Goal: Entertainment & Leisure: Browse casually

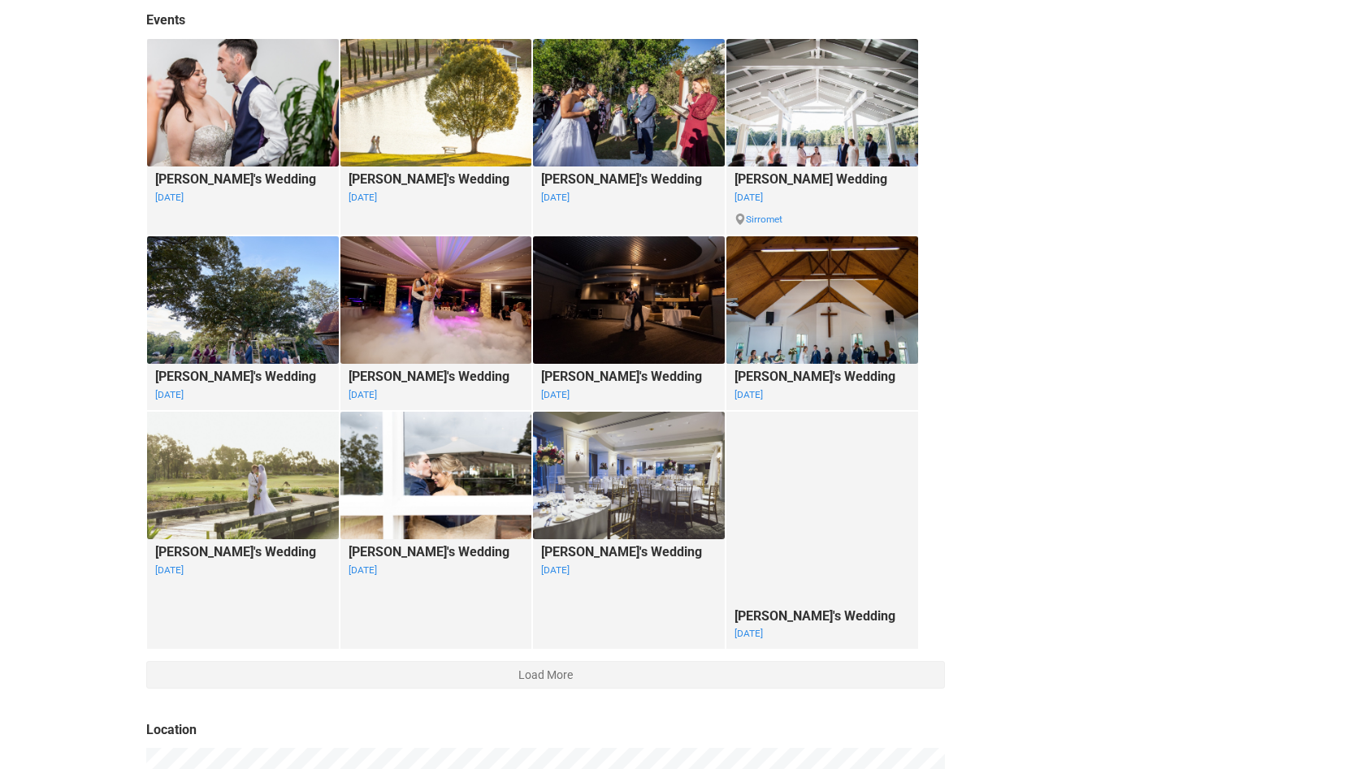
scroll to position [1158, 0]
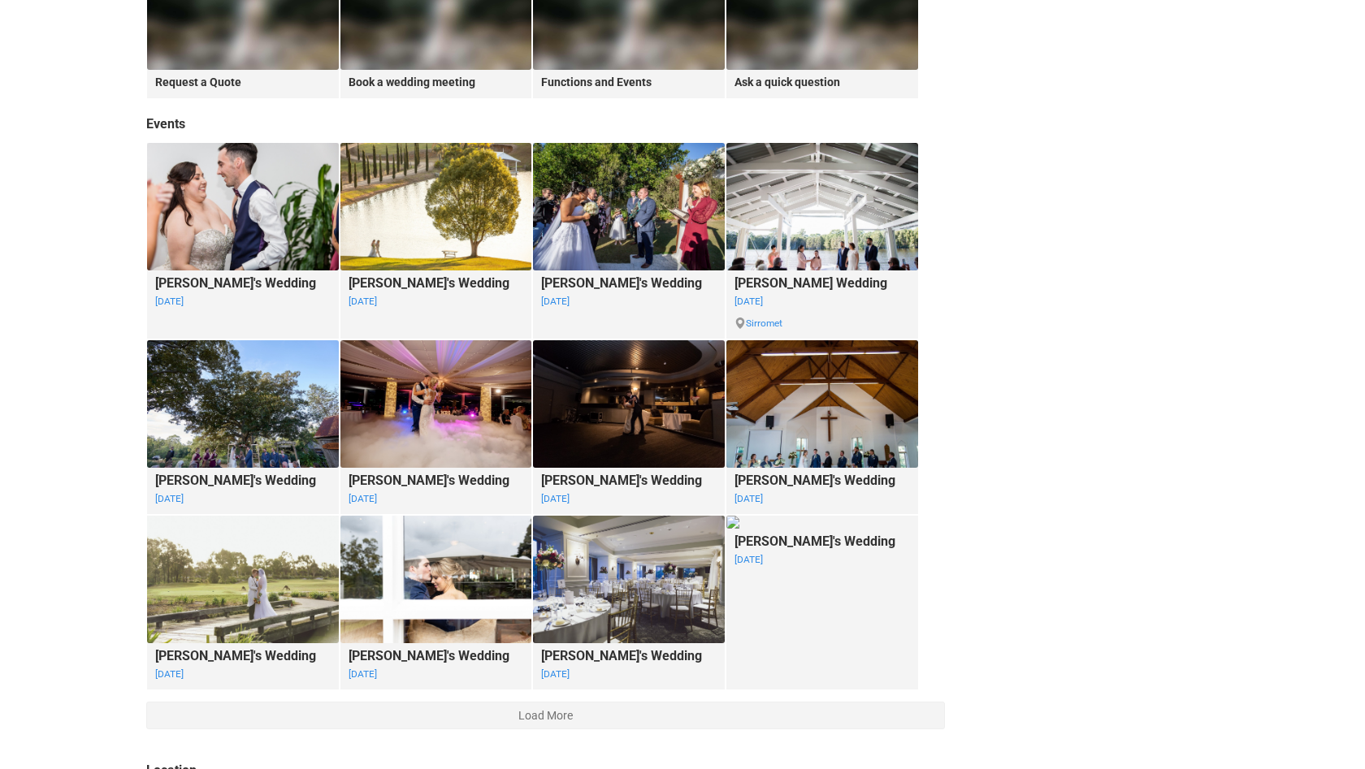
click at [113, 629] on body "Dreamlife Photos & Video ([GEOGRAPHIC_DATA]) Cinematographer and Photographer E…" at bounding box center [682, 90] width 1365 height 2462
click at [827, 410] on img at bounding box center [822, 404] width 192 height 128
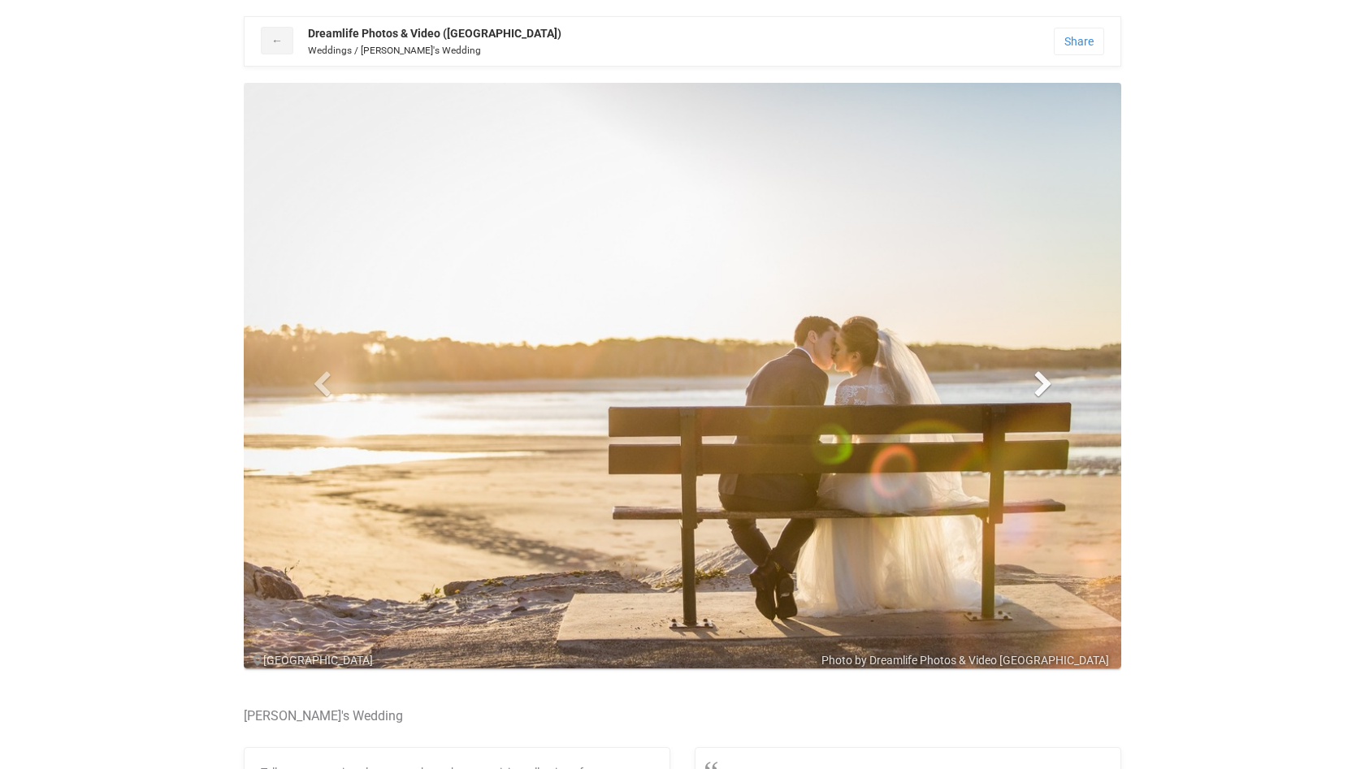
click at [1047, 387] on span at bounding box center [1043, 383] width 24 height 24
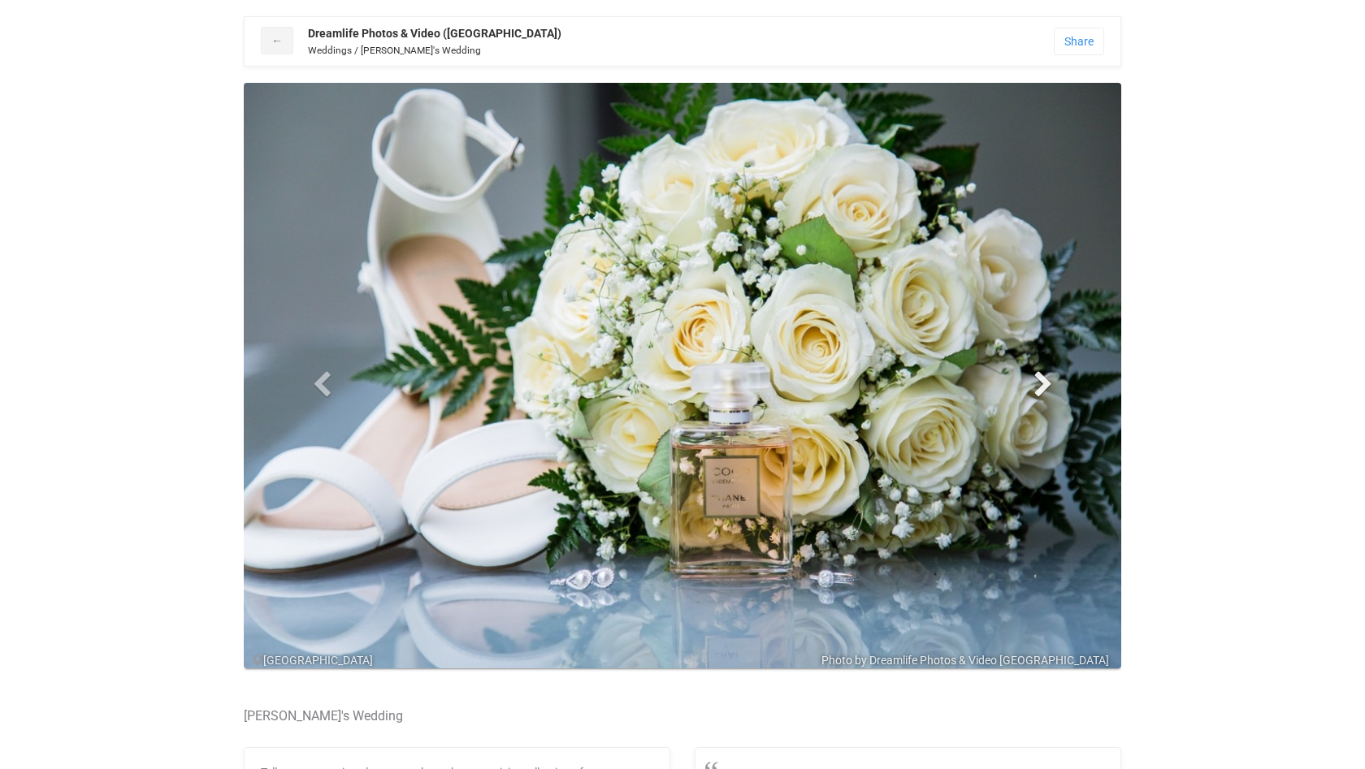
click at [1047, 387] on span at bounding box center [1043, 383] width 24 height 24
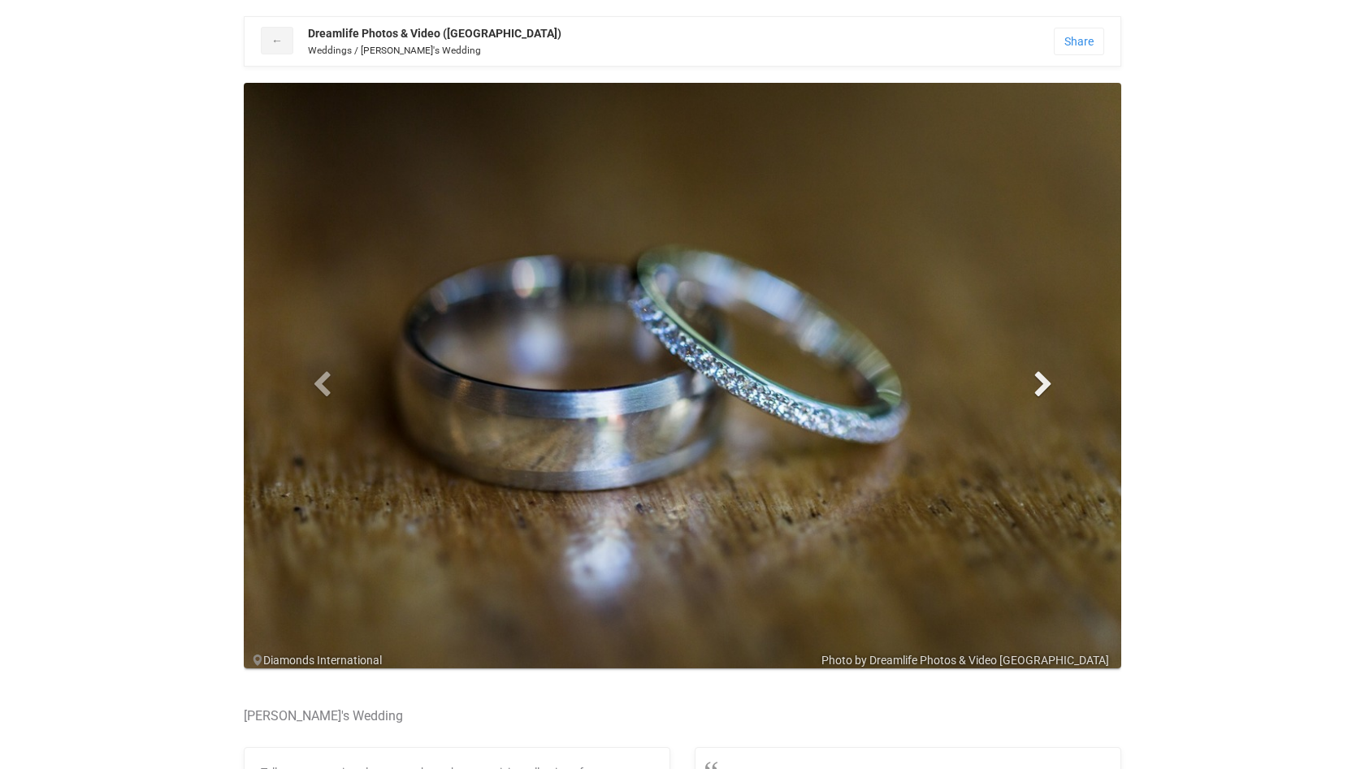
click at [1043, 385] on span at bounding box center [1043, 383] width 24 height 24
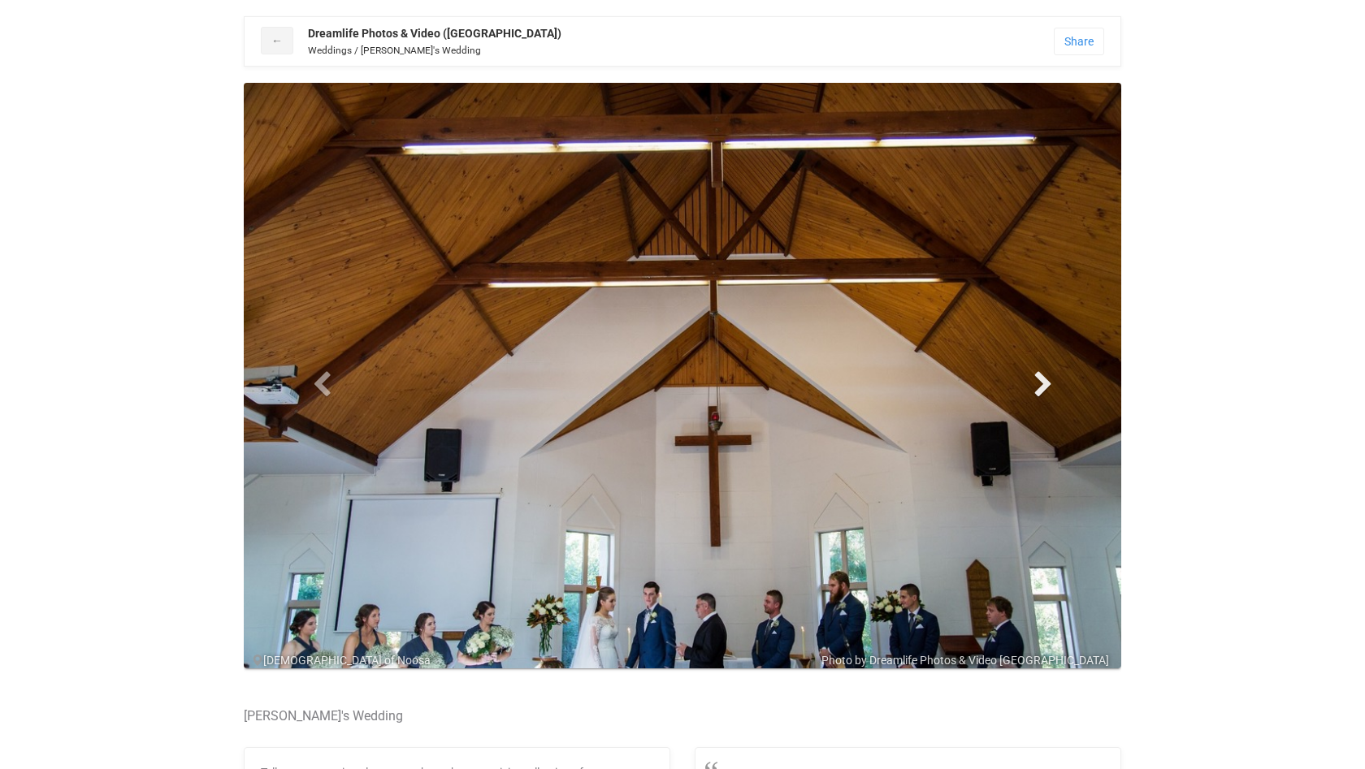
click at [1043, 385] on span at bounding box center [1043, 383] width 24 height 24
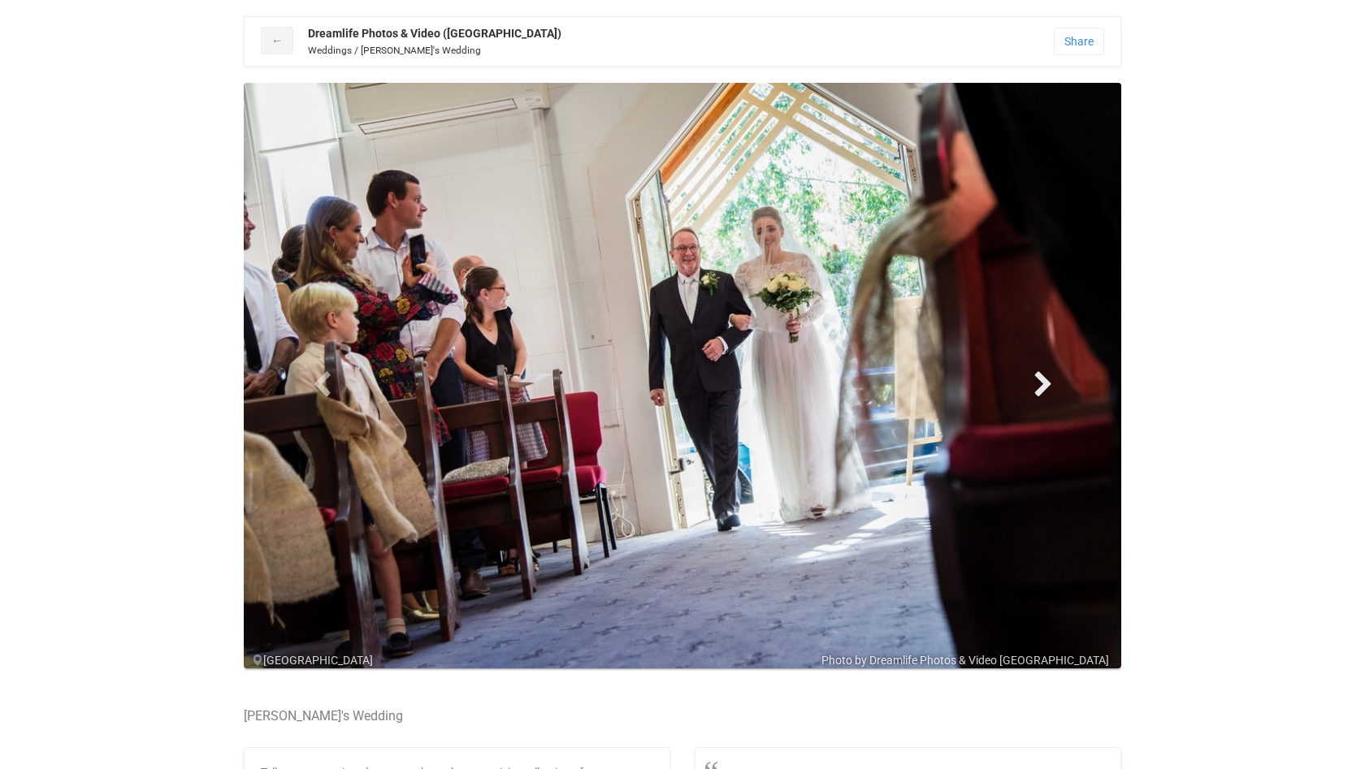
click at [1043, 385] on span at bounding box center [1043, 383] width 24 height 24
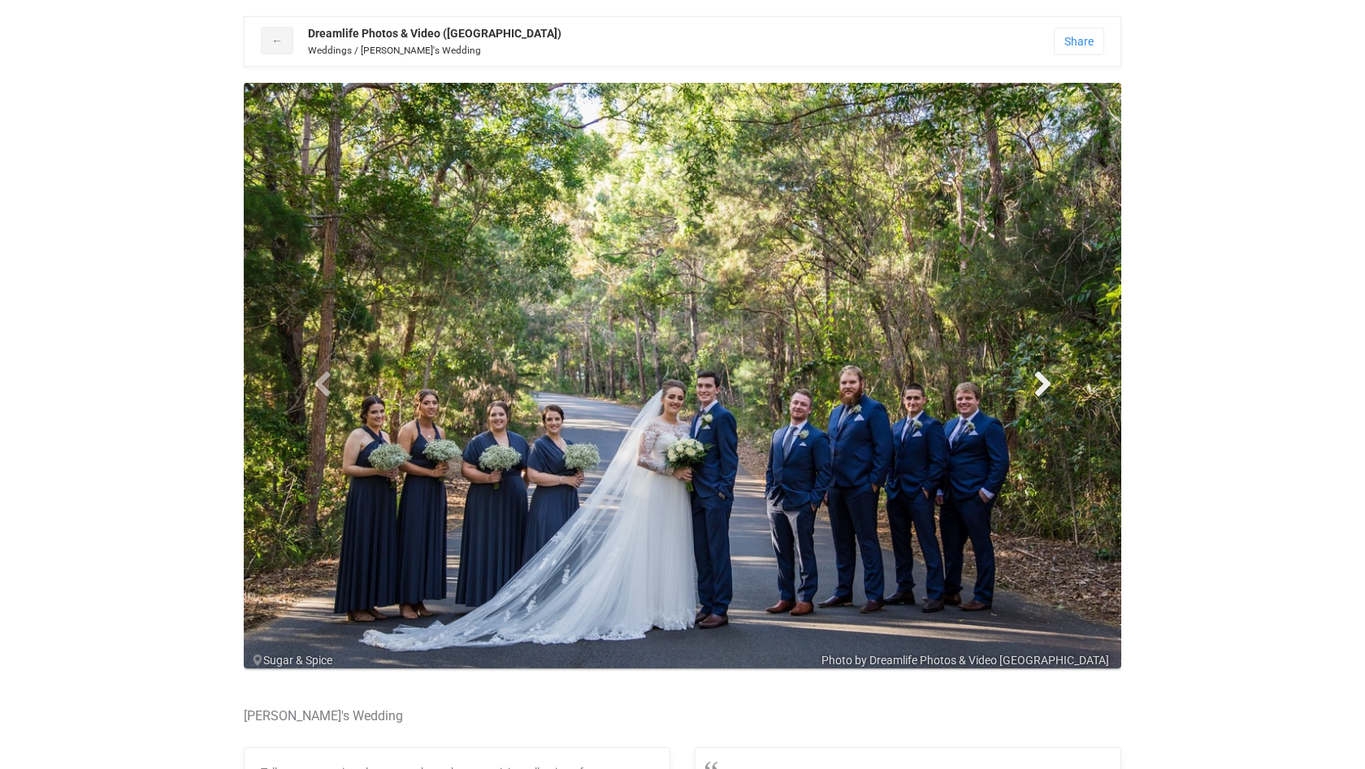
click at [1043, 385] on span at bounding box center [1043, 383] width 24 height 24
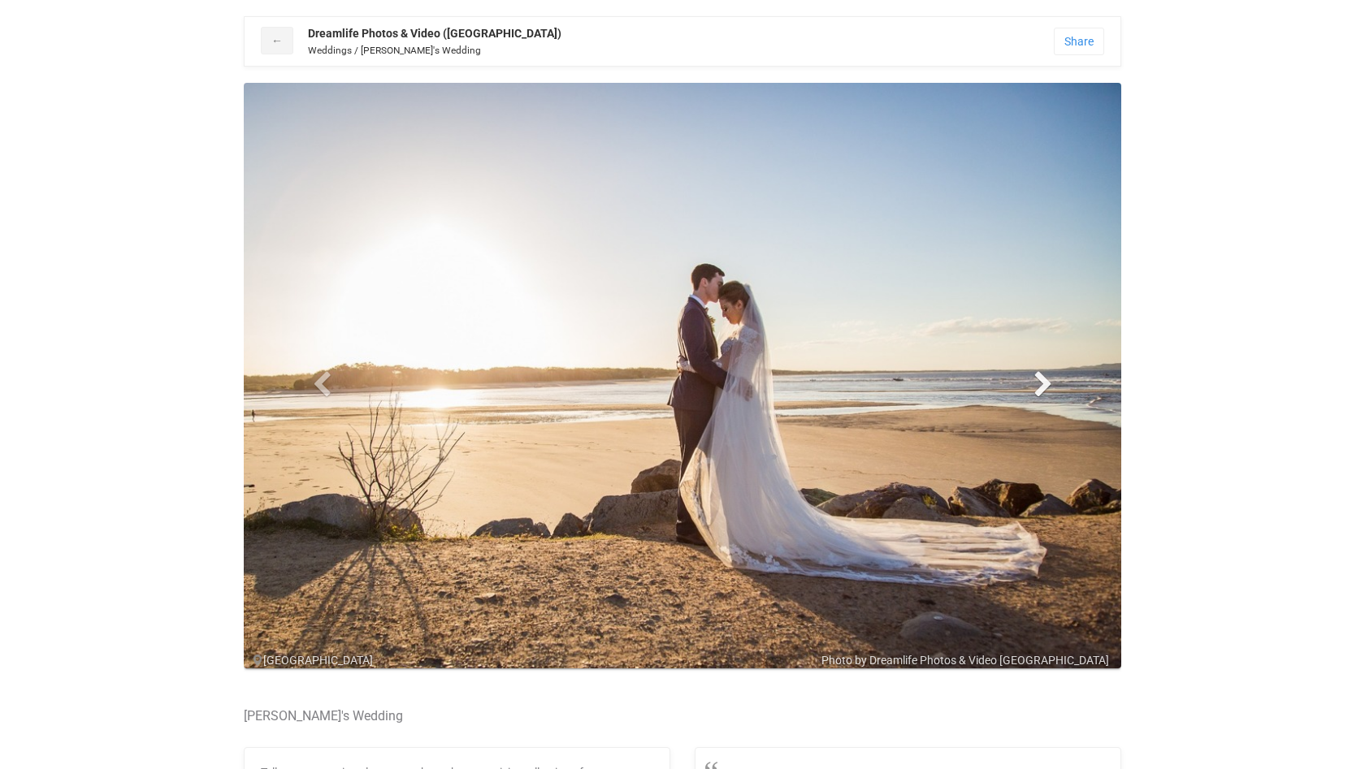
click at [1043, 385] on span at bounding box center [1043, 383] width 24 height 24
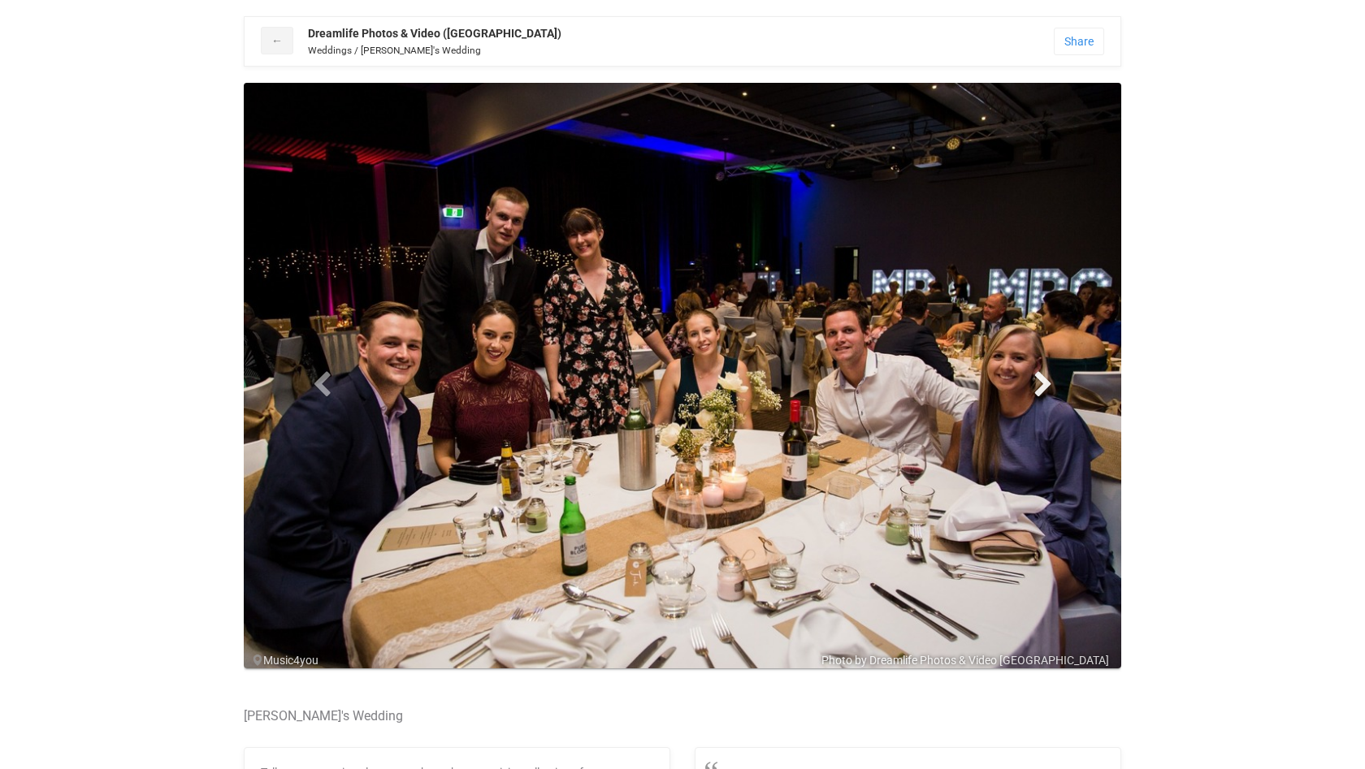
click at [1043, 385] on span at bounding box center [1043, 383] width 24 height 24
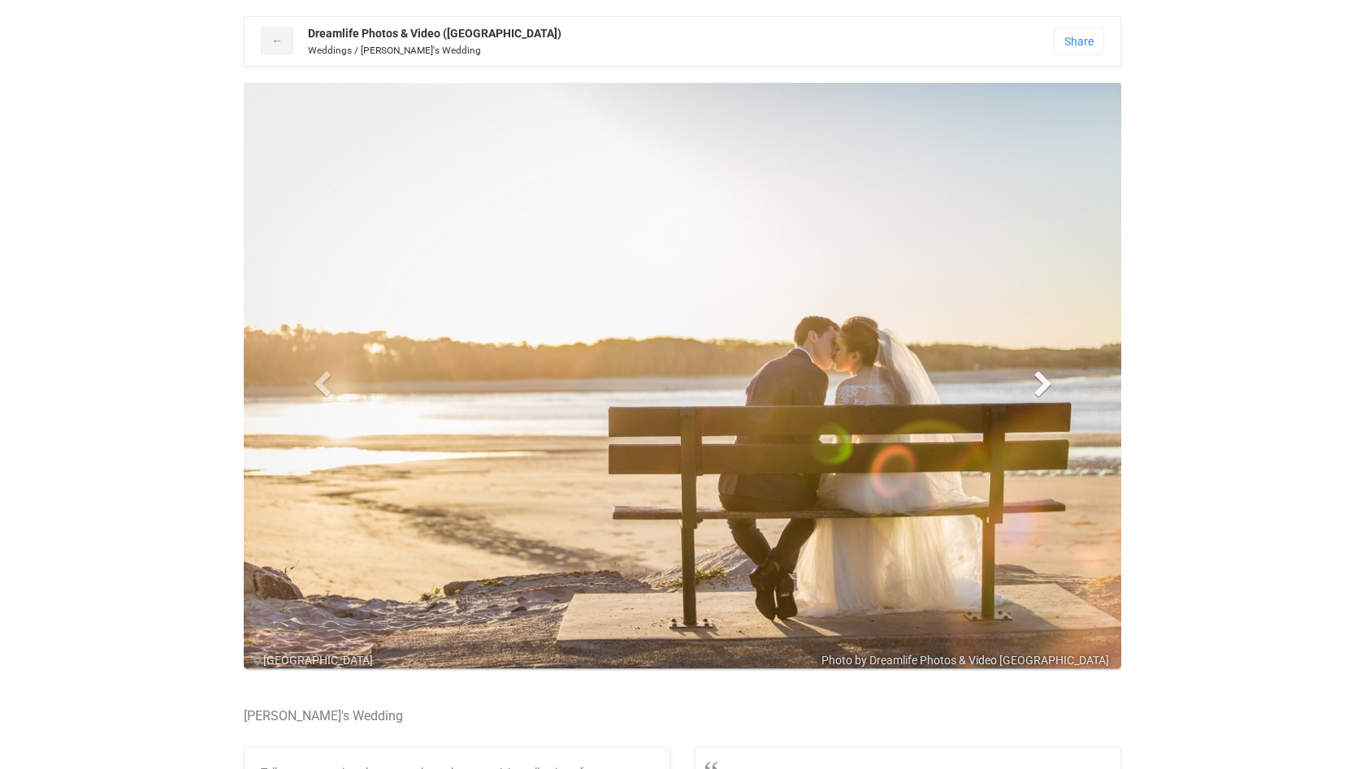
click at [1043, 385] on span at bounding box center [1043, 383] width 24 height 24
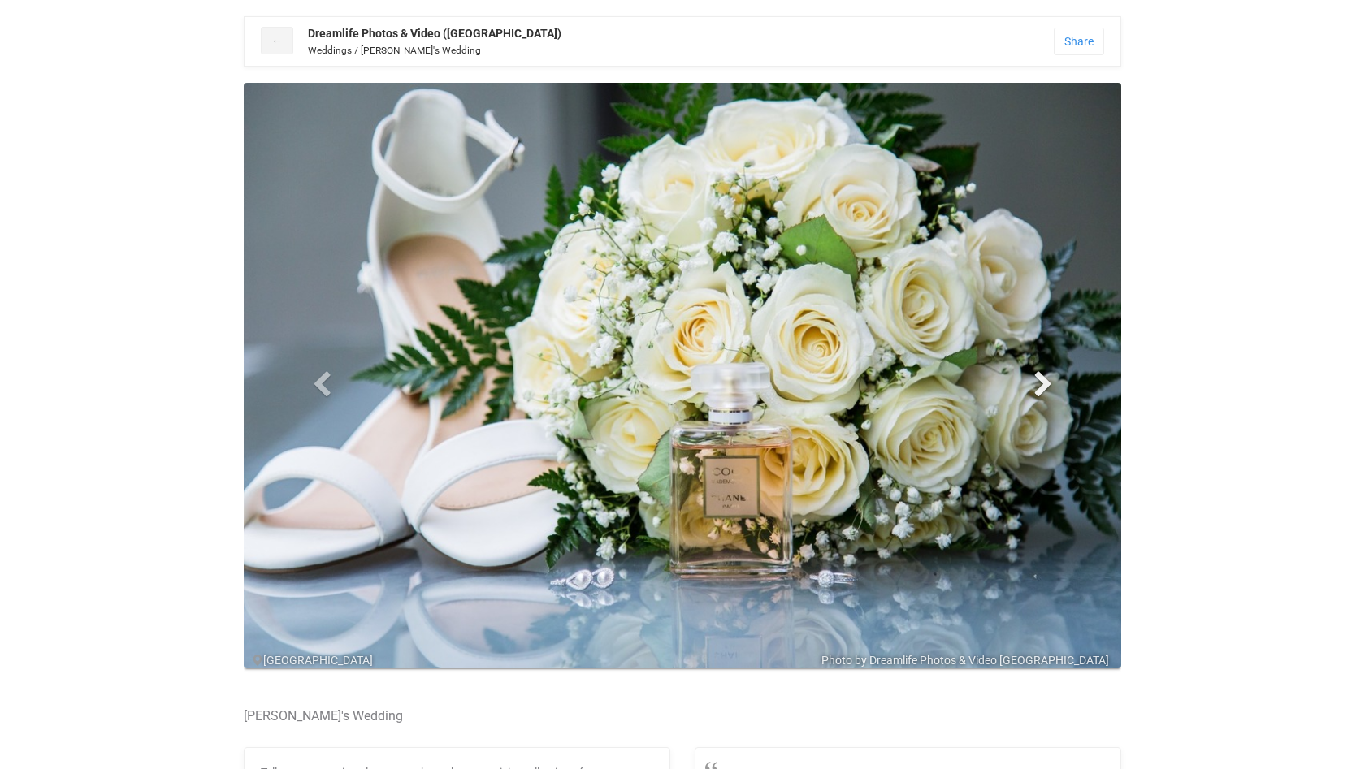
click at [1043, 385] on span at bounding box center [1043, 383] width 24 height 24
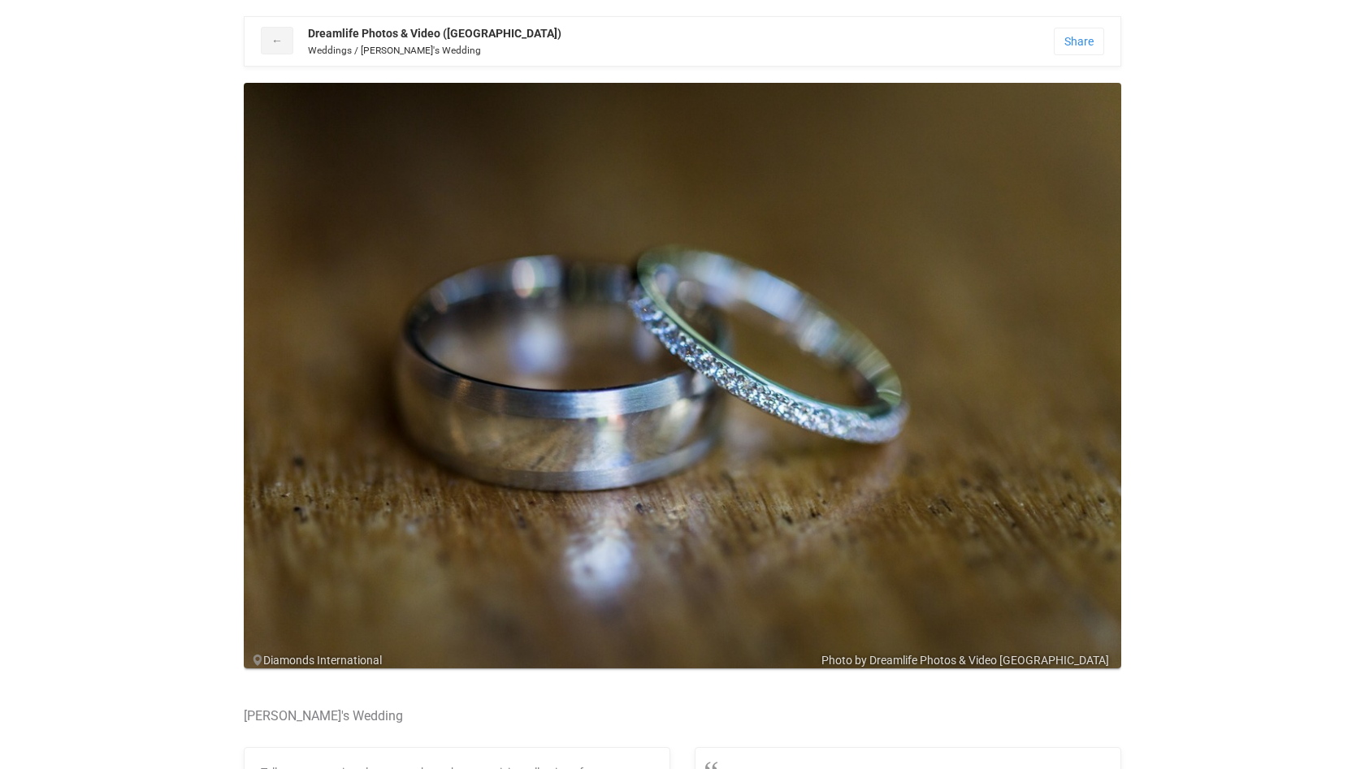
click at [174, 89] on div "← Dreamlife Photos & Video ([GEOGRAPHIC_DATA]) Weddings / [PERSON_NAME]'s Weddi…" at bounding box center [682, 680] width 1072 height 1328
click at [269, 32] on link "←" at bounding box center [277, 41] width 32 height 28
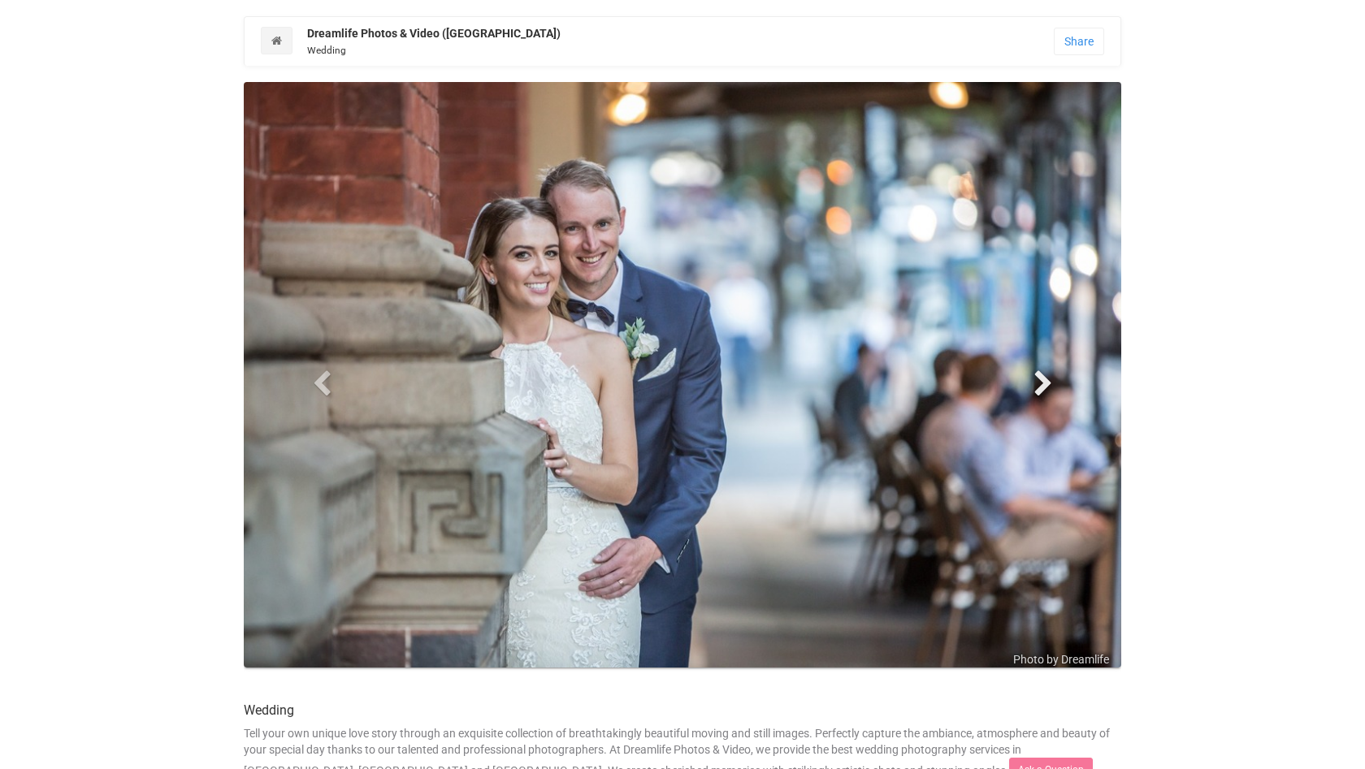
click at [1049, 378] on span at bounding box center [1043, 382] width 24 height 24
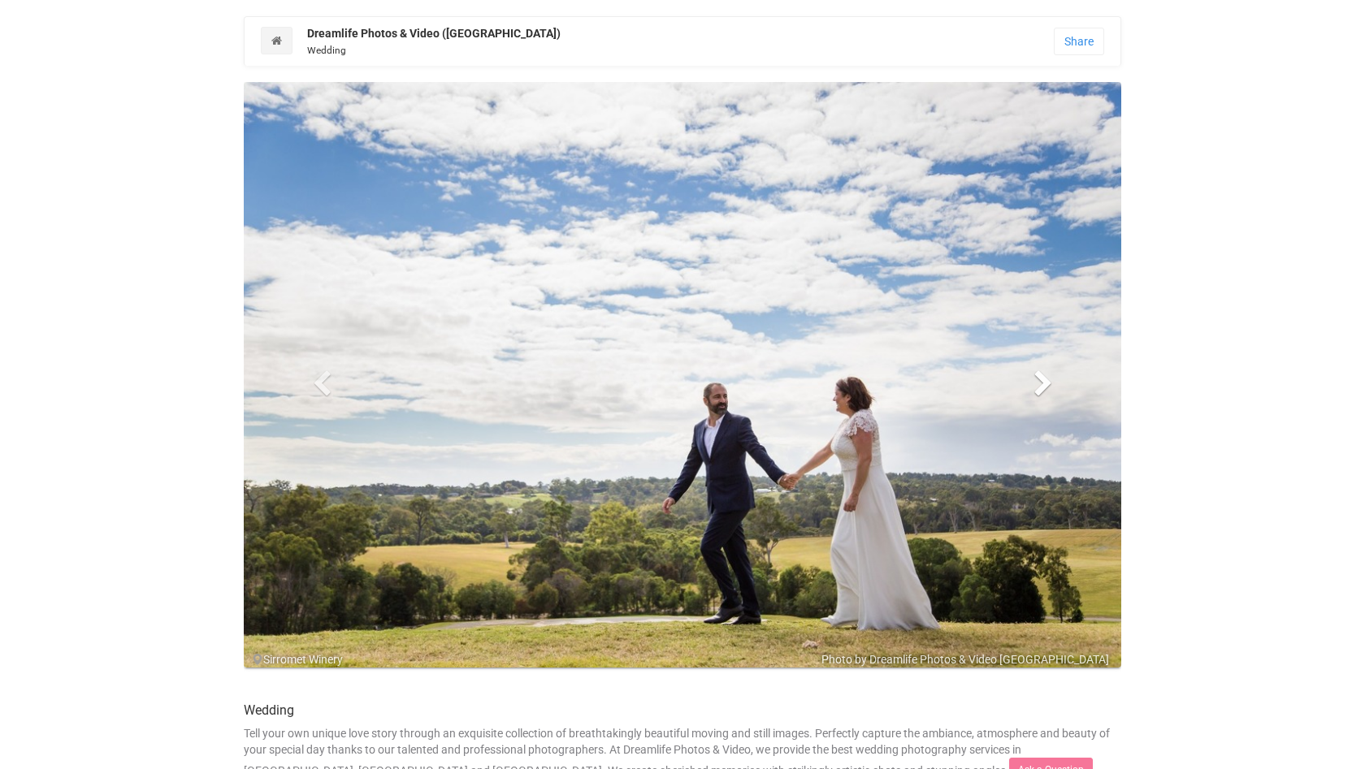
click at [1049, 378] on span at bounding box center [1043, 382] width 24 height 24
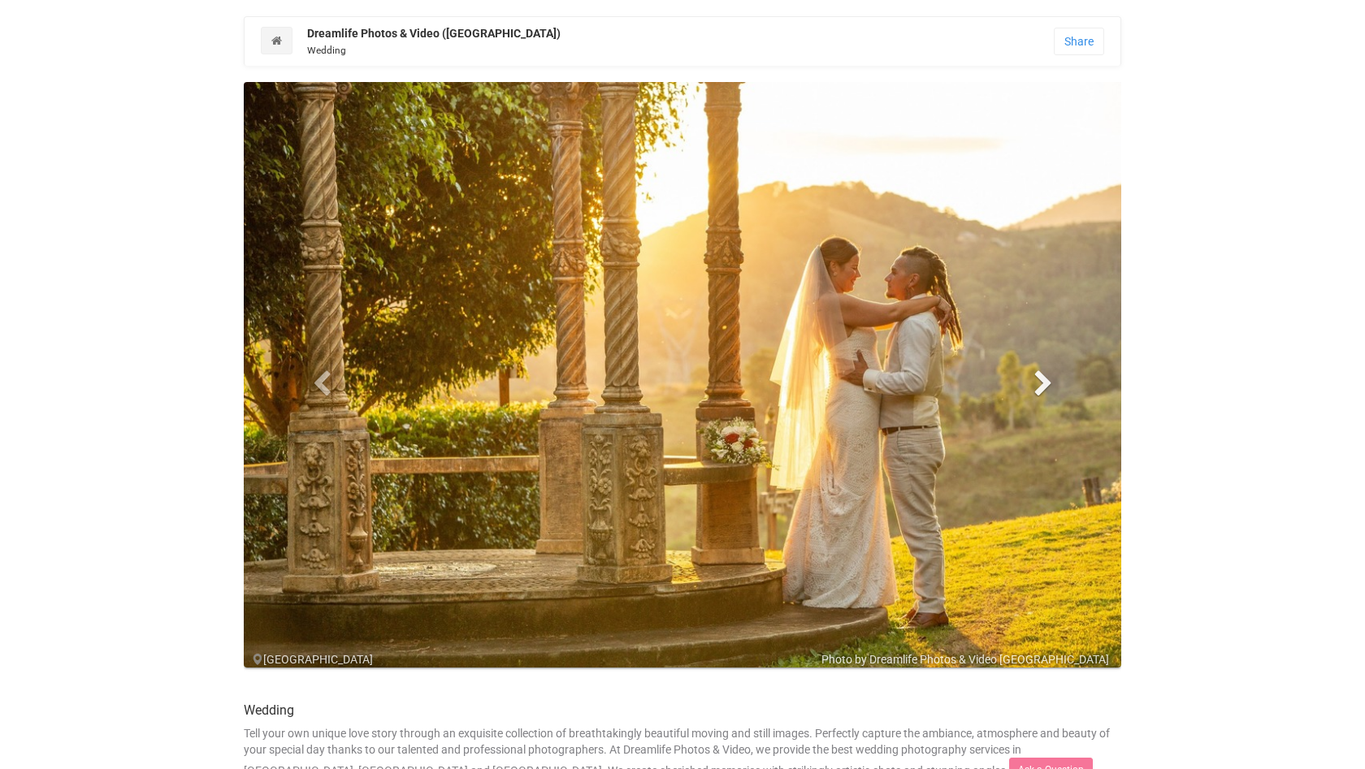
click at [1049, 378] on span at bounding box center [1043, 382] width 24 height 24
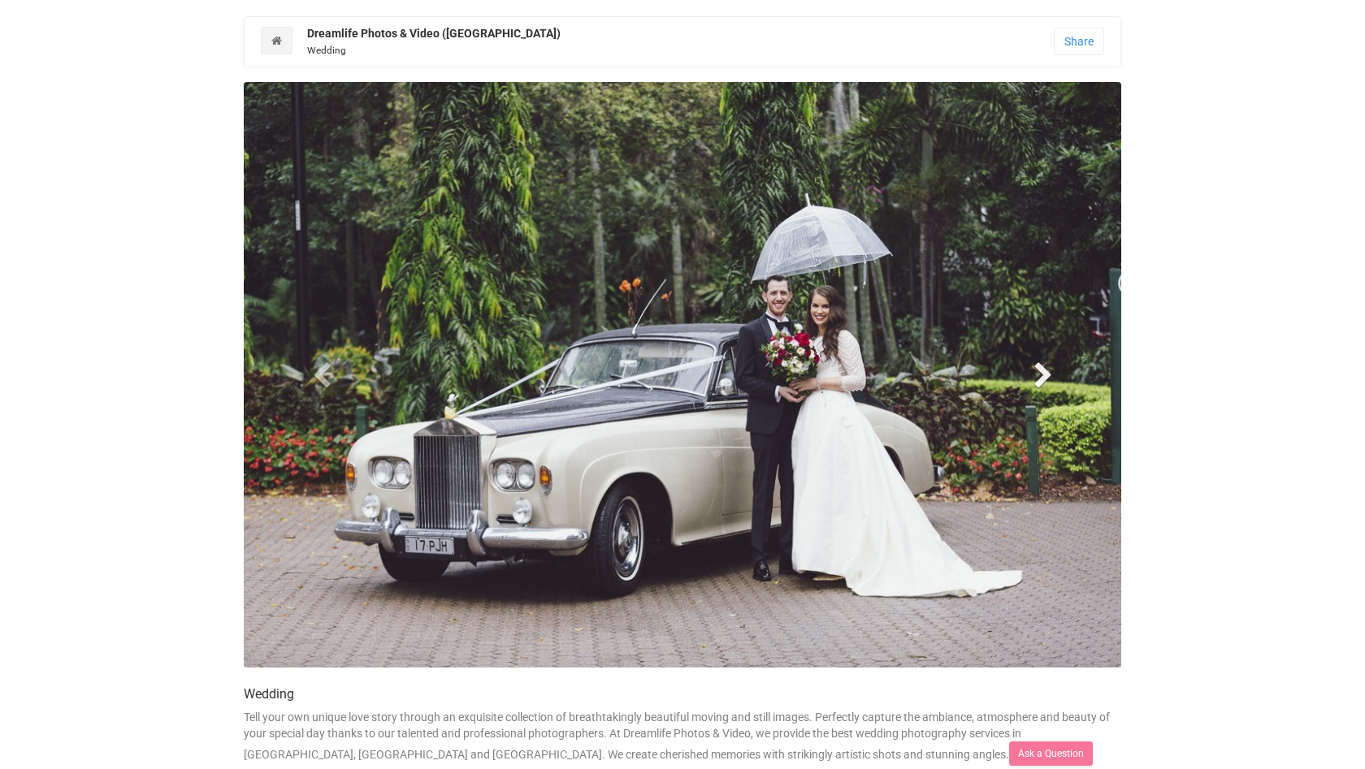
click at [1049, 378] on span at bounding box center [1043, 374] width 24 height 24
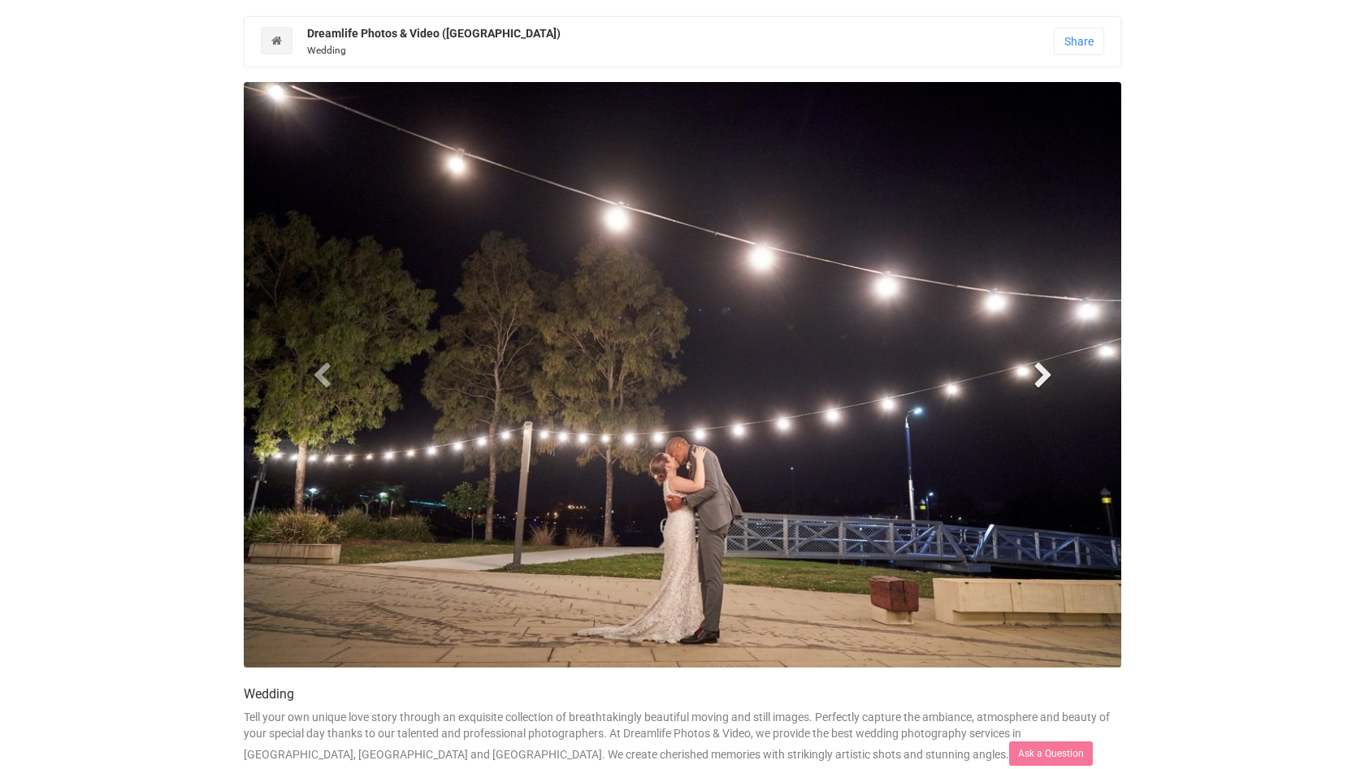
click at [1049, 378] on span at bounding box center [1043, 374] width 24 height 24
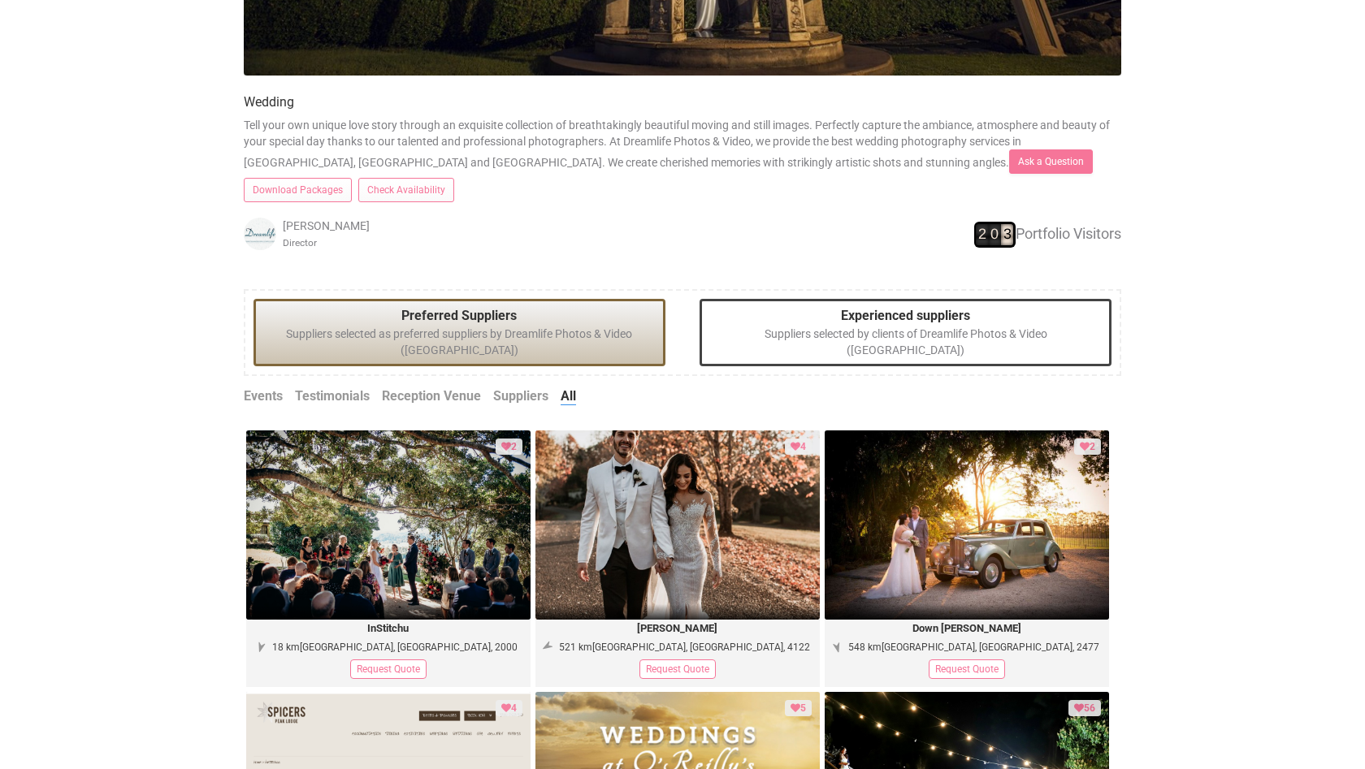
scroll to position [596, 0]
